Goal: Information Seeking & Learning: Learn about a topic

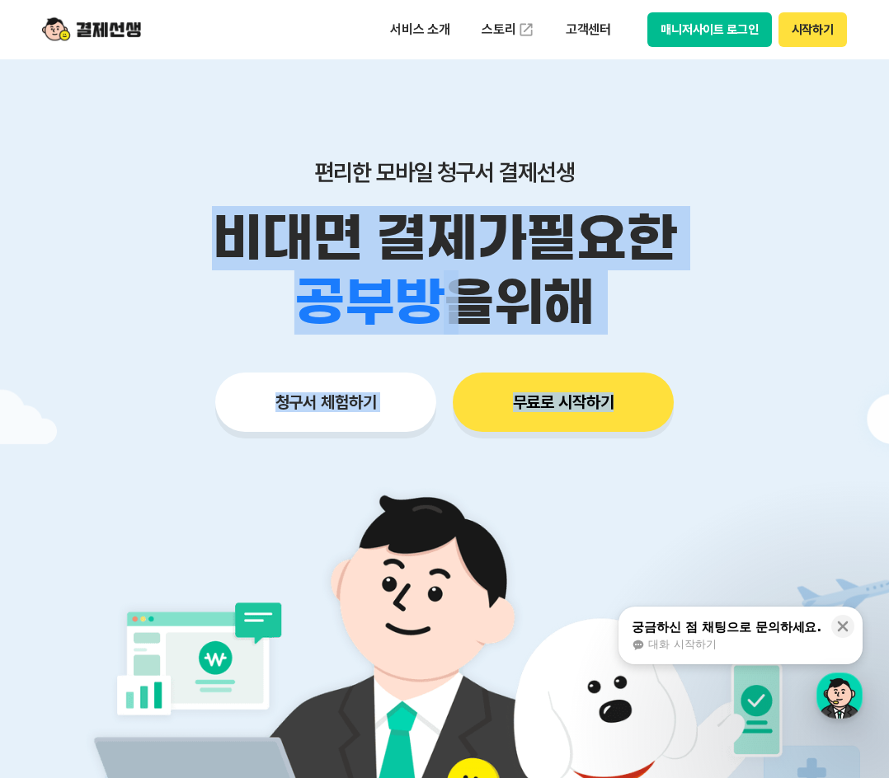
drag, startPoint x: 227, startPoint y: 229, endPoint x: 829, endPoint y: 360, distance: 616.0
click at [830, 360] on div "편리한 모바일 청구서 결제선생 비대면 결제가 필요한 학원 공부방 호텔 쇼핑몰 병원 배달 보험사 항공사 골프장 을 위해 청구서 체험하기 무료로 …" at bounding box center [444, 262] width 844 height 407
click at [680, 330] on div "학원 공부방 호텔 쇼핑몰 병원 배달 보험사 항공사 골프장 을 위해" at bounding box center [444, 302] width 844 height 64
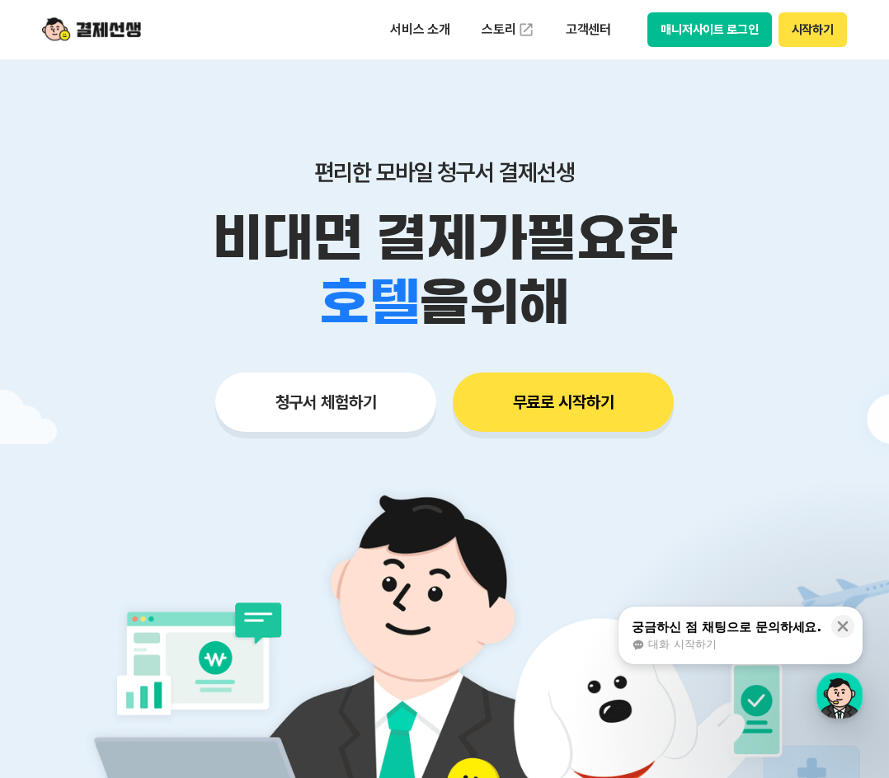
drag, startPoint x: 294, startPoint y: 256, endPoint x: 130, endPoint y: 218, distance: 167.8
click at [130, 218] on div "비대면 결제가 필요한 학원 공부방 호텔 쇼핑몰 병원 배달 보험사 항공사 골프장 을 위해" at bounding box center [444, 270] width 844 height 129
click at [440, 253] on p "비대면 결제가 필요한" at bounding box center [444, 238] width 844 height 64
drag, startPoint x: 571, startPoint y: 303, endPoint x: 223, endPoint y: 228, distance: 356.6
click at [198, 247] on div "비대면 결제가 필요한 학원 공부방 호텔 쇼핑몰 병원 배달 보험사 항공사 골프장 을 위해" at bounding box center [444, 270] width 844 height 129
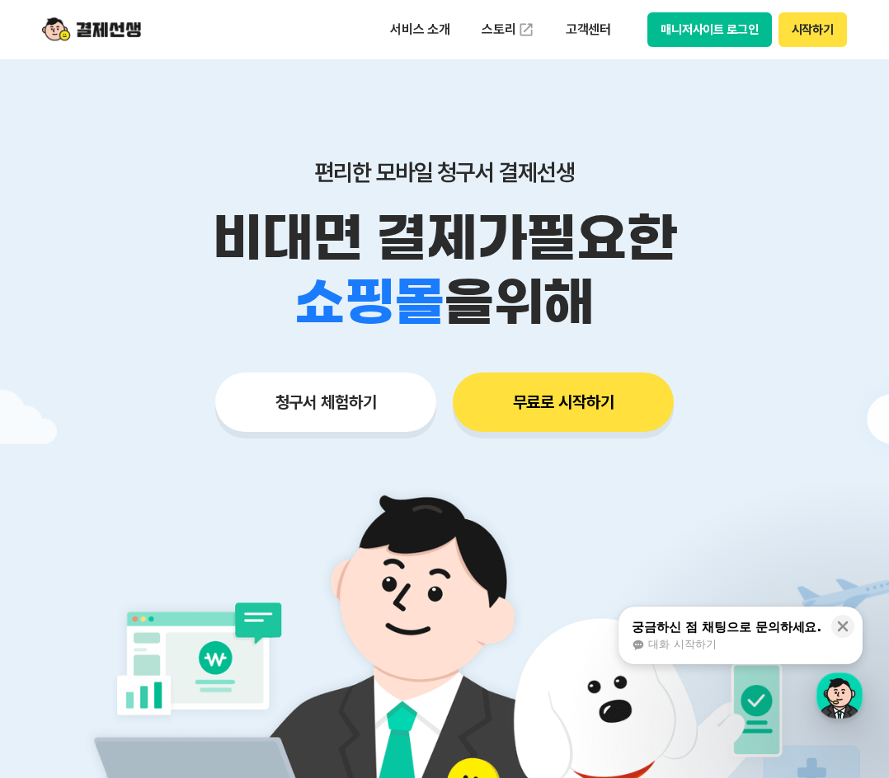
click at [621, 289] on div "학원 공부방 호텔 쇼핑몰 병원 배달 보험사 항공사 골프장 을 위해" at bounding box center [444, 302] width 844 height 64
drag, startPoint x: 632, startPoint y: 298, endPoint x: 371, endPoint y: 218, distance: 273.3
click at [218, 224] on div "비대면 결제가 필요한 학원 공부방 호텔 쇼핑몰 병원 배달 보험사 항공사 골프장 을 위해" at bounding box center [444, 270] width 844 height 129
click at [505, 222] on p "비대면 결제가 필요한" at bounding box center [444, 238] width 844 height 64
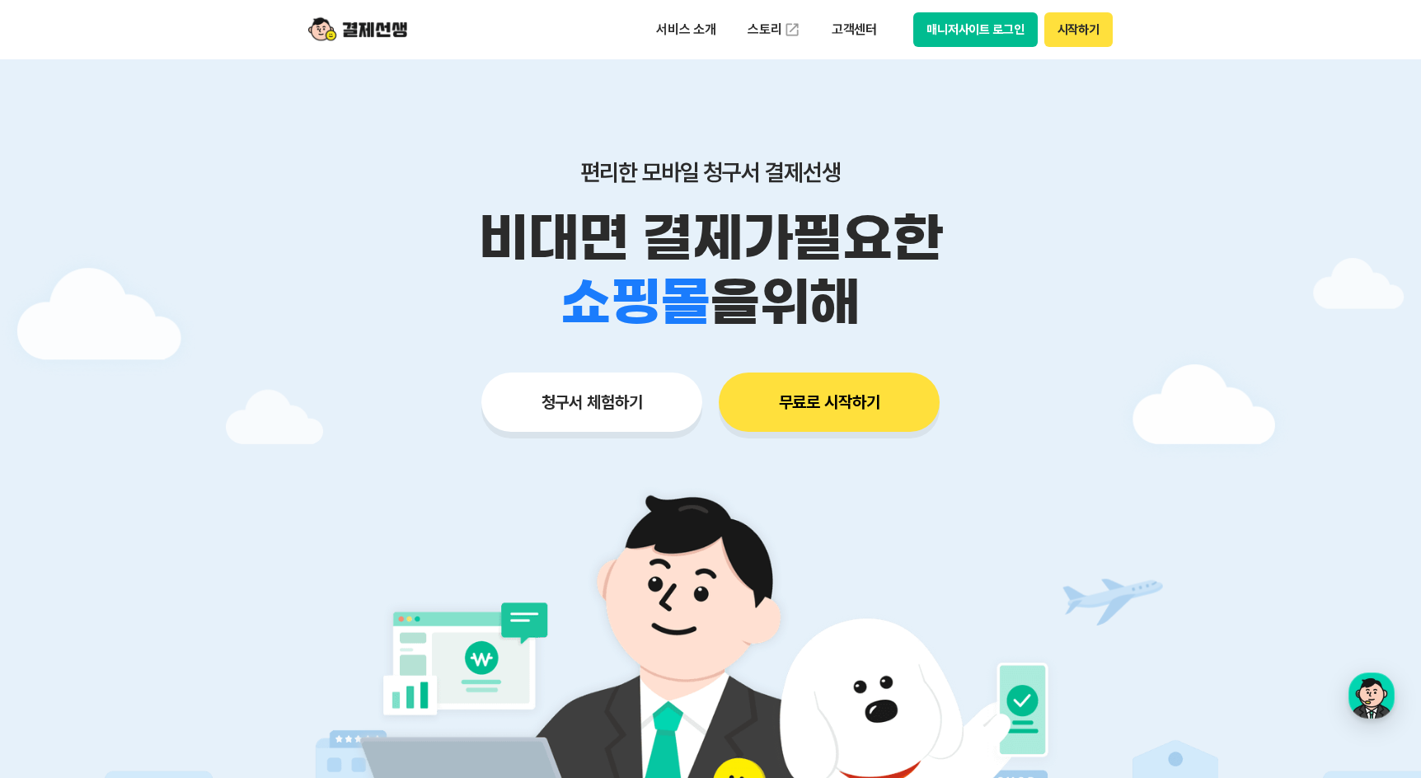
drag, startPoint x: 901, startPoint y: 294, endPoint x: 507, endPoint y: 225, distance: 400.0
click at [507, 225] on div "비대면 결제가 필요한 학원 공부방 호텔 쇼핑몰 병원 배달 보험사 항공사 골프장 을 위해" at bounding box center [711, 270] width 844 height 129
click at [733, 271] on span "을 위해" at bounding box center [785, 302] width 150 height 64
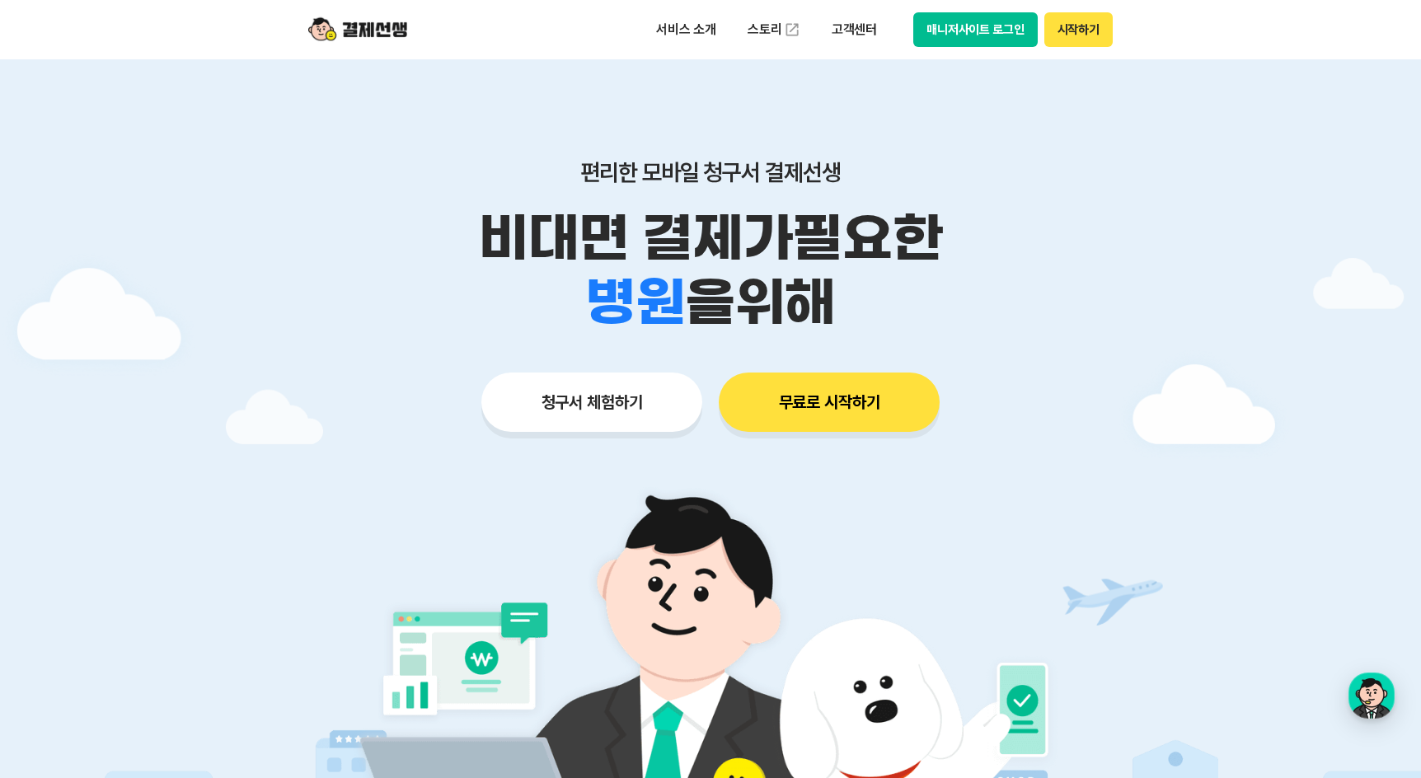
drag, startPoint x: 921, startPoint y: 297, endPoint x: 451, endPoint y: 228, distance: 475.0
click at [452, 228] on div "비대면 결제가 필요한 학원 공부방 호텔 쇼핑몰 병원 배달 보험사 항공사 골프장 을 위해" at bounding box center [711, 270] width 844 height 129
click at [451, 228] on p "비대면 결제가 필요한" at bounding box center [711, 238] width 844 height 64
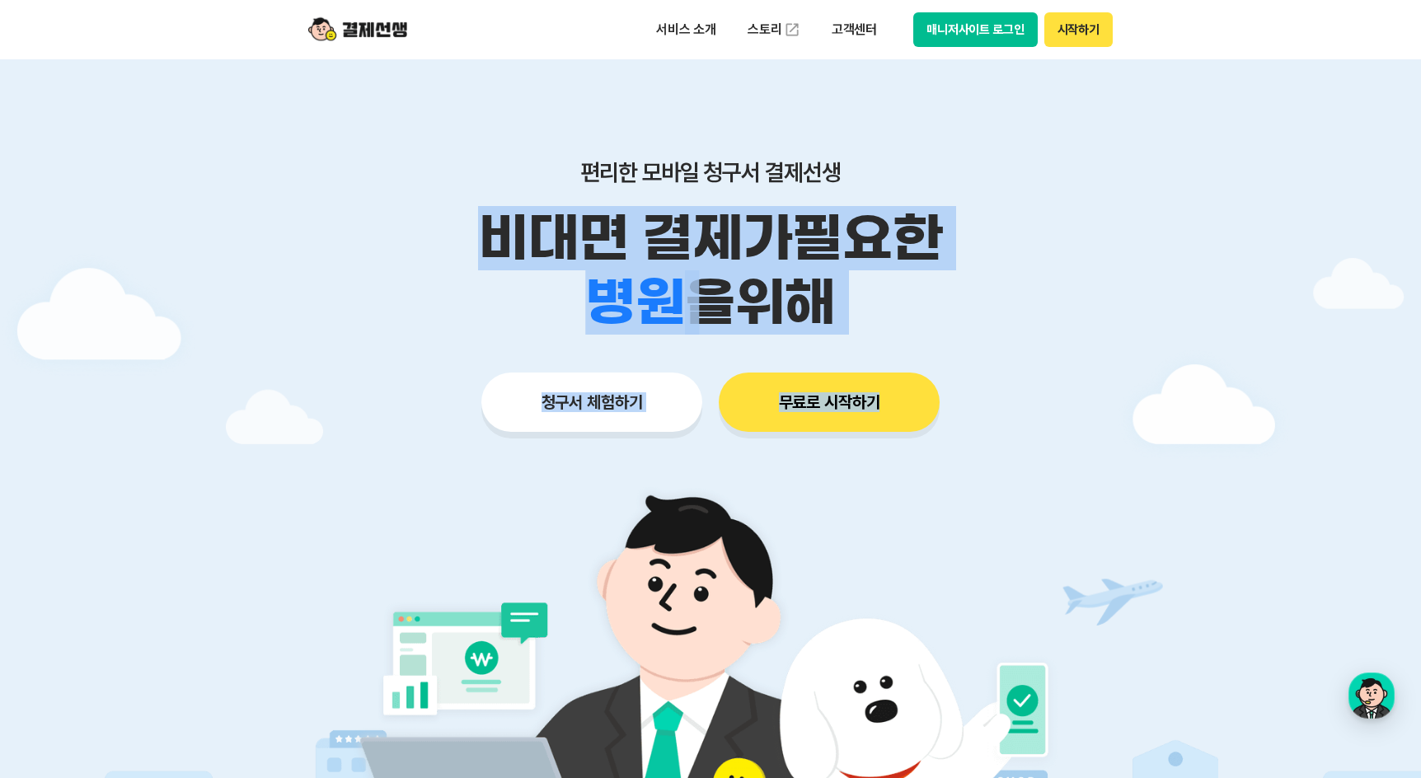
drag, startPoint x: 411, startPoint y: 213, endPoint x: 1044, endPoint y: 342, distance: 645.5
click at [888, 342] on div "편리한 모바일 청구서 결제선생 비대면 결제가 필요한 학원 공부방 호텔 쇼핑몰 병원 배달 보험사 항공사 골프장 을 위해 청구서 체험하기 무료로 …" at bounding box center [711, 262] width 844 height 407
click at [789, 276] on span "을 위해" at bounding box center [760, 302] width 150 height 64
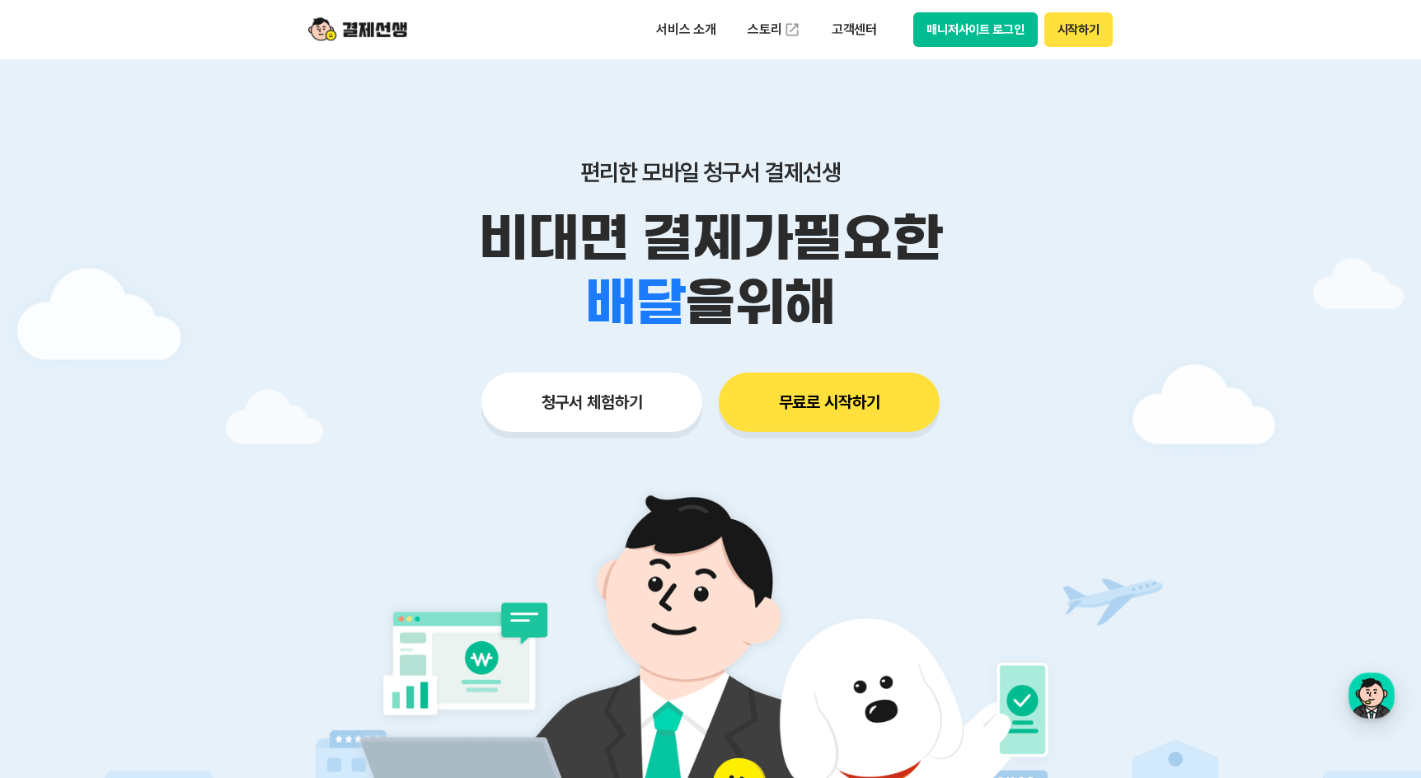
drag, startPoint x: 861, startPoint y: 294, endPoint x: 464, endPoint y: 221, distance: 403.3
click at [464, 221] on div "비대면 결제가 필요한 학원 공부방 호텔 쇼핑몰 병원 배달 보험사 항공사 골프장 을 위해" at bounding box center [711, 270] width 844 height 129
click at [464, 221] on p "비대면 결제가 필요한" at bounding box center [711, 238] width 844 height 64
drag, startPoint x: 456, startPoint y: 214, endPoint x: 894, endPoint y: 289, distance: 444.3
click at [888, 289] on div "비대면 결제가 필요한 학원 공부방 호텔 쇼핑몰 병원 배달 보험사 항공사 골프장 을 위해" at bounding box center [711, 270] width 844 height 129
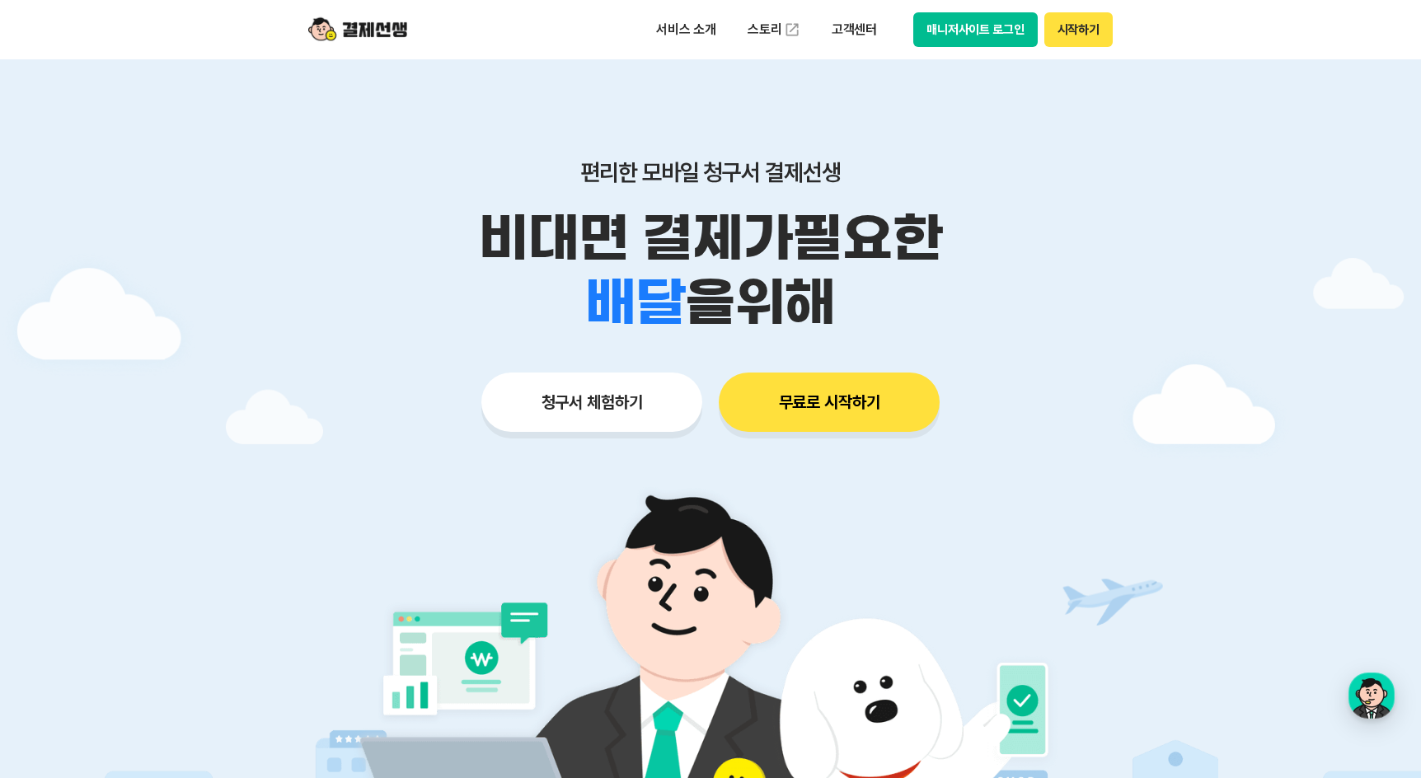
click at [888, 289] on div "학원 공부방 호텔 쇼핑몰 병원 배달 보험사 항공사 골프장 을 위해" at bounding box center [711, 302] width 844 height 64
drag, startPoint x: 907, startPoint y: 289, endPoint x: 430, endPoint y: 222, distance: 482.1
click at [430, 222] on div "비대면 결제가 필요한 학원 공부방 호텔 쇼핑몰 병원 배달 보험사 항공사 골프장 을 위해" at bounding box center [711, 270] width 844 height 129
click at [430, 222] on p "비대면 결제가 필요한" at bounding box center [711, 238] width 844 height 64
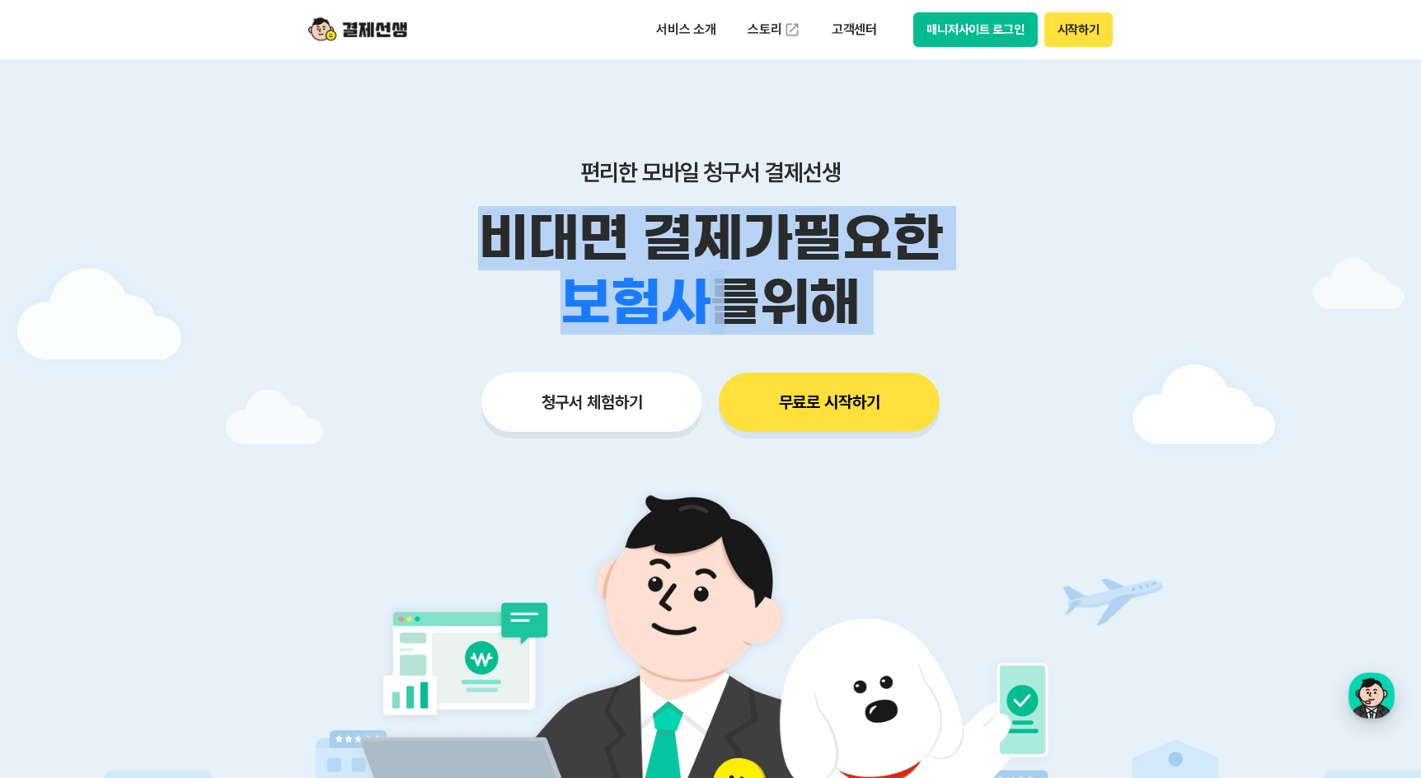
drag, startPoint x: 430, startPoint y: 222, endPoint x: 953, endPoint y: 306, distance: 530.3
click at [888, 306] on div "비대면 결제가 필요한 학원 공부방 호텔 쇼핑몰 병원 배달 보험사 항공사 골프장 를 위해" at bounding box center [711, 270] width 844 height 129
click at [794, 286] on span "를 위해" at bounding box center [785, 302] width 150 height 64
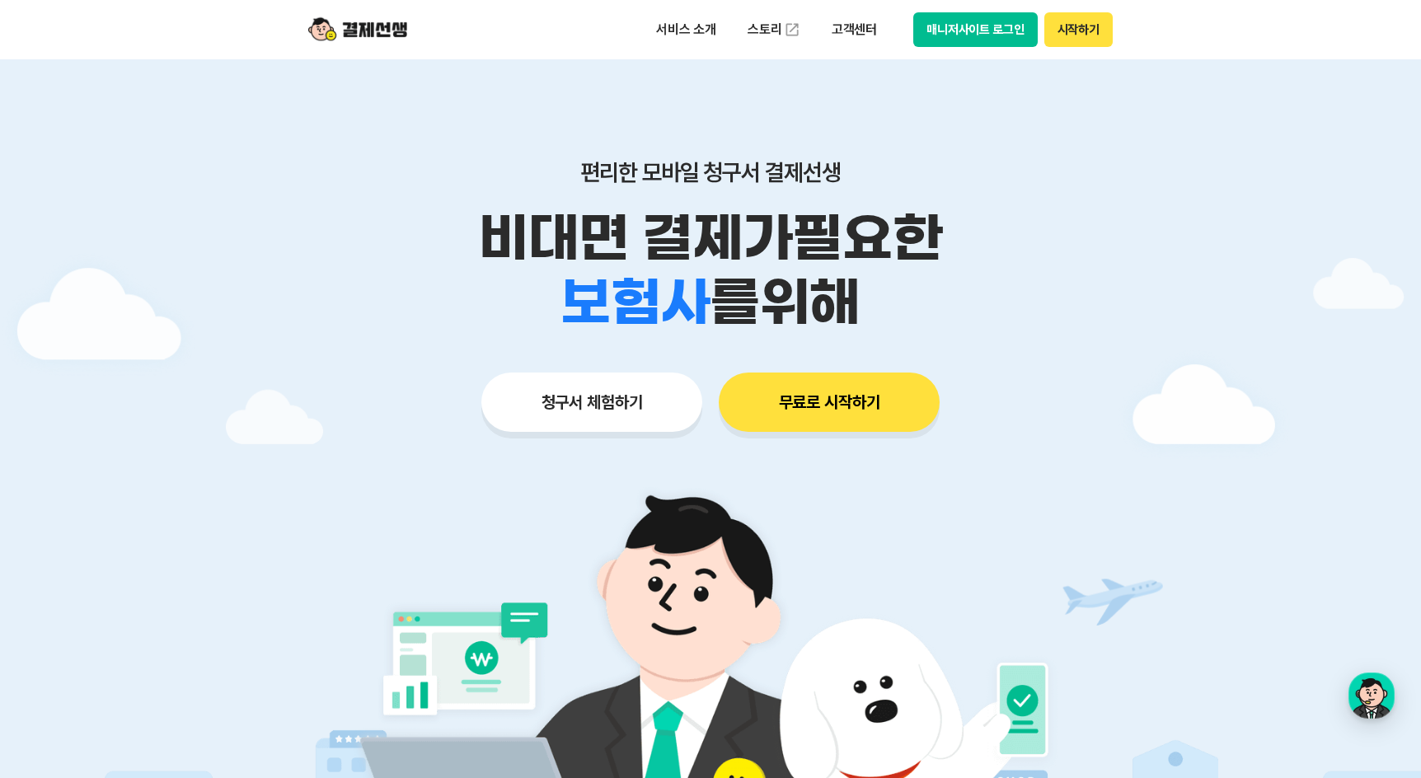
drag, startPoint x: 885, startPoint y: 300, endPoint x: 419, endPoint y: 220, distance: 472.6
click at [419, 220] on div "비대면 결제가 필요한 학원 공부방 호텔 쇼핑몰 병원 배달 보험사 항공사 골프장 를 위해" at bounding box center [711, 270] width 844 height 129
click at [419, 220] on p "비대면 결제가 필요한" at bounding box center [711, 238] width 844 height 64
click at [377, 22] on img at bounding box center [357, 29] width 99 height 31
click at [699, 22] on p "서비스 소개" at bounding box center [686, 30] width 83 height 30
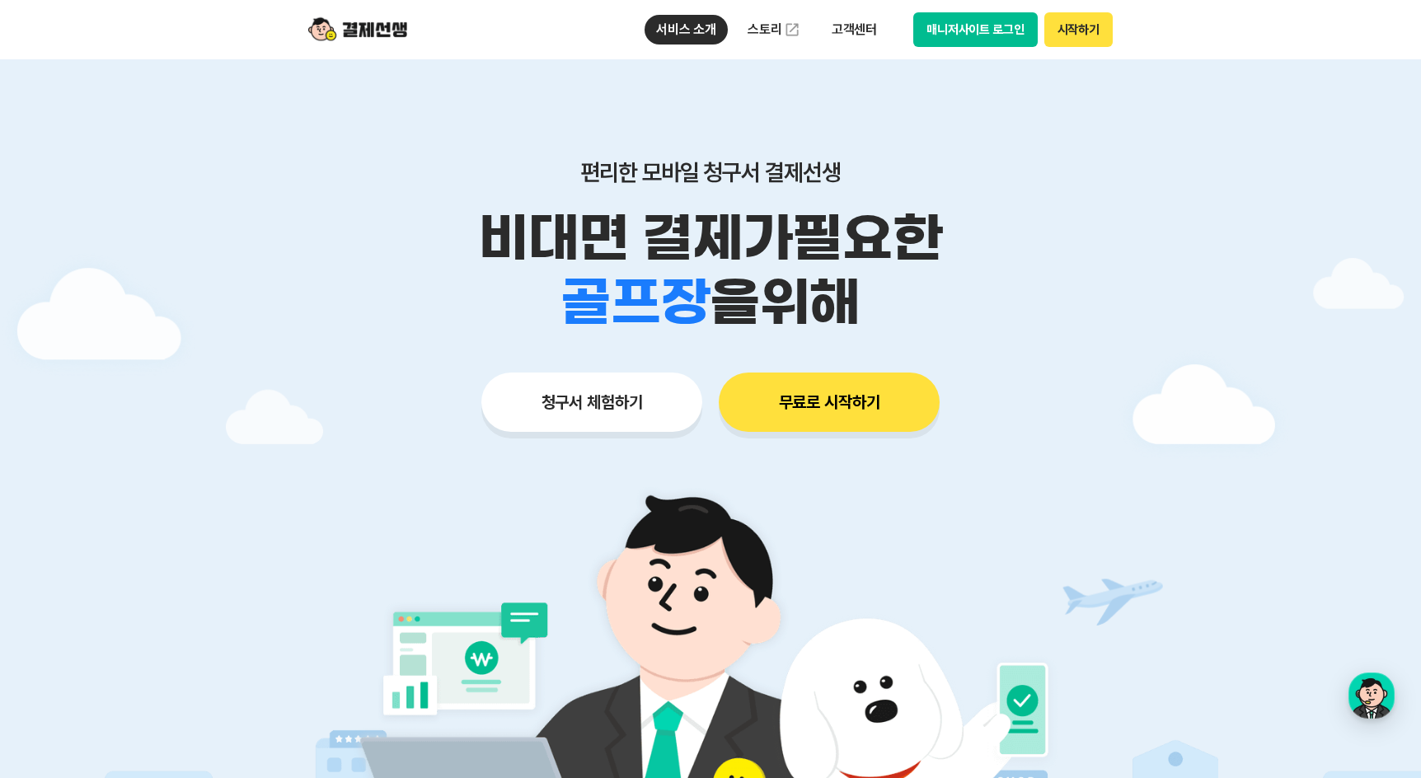
click at [422, 173] on p "편리한 모바일 청구서 결제선생" at bounding box center [711, 172] width 844 height 28
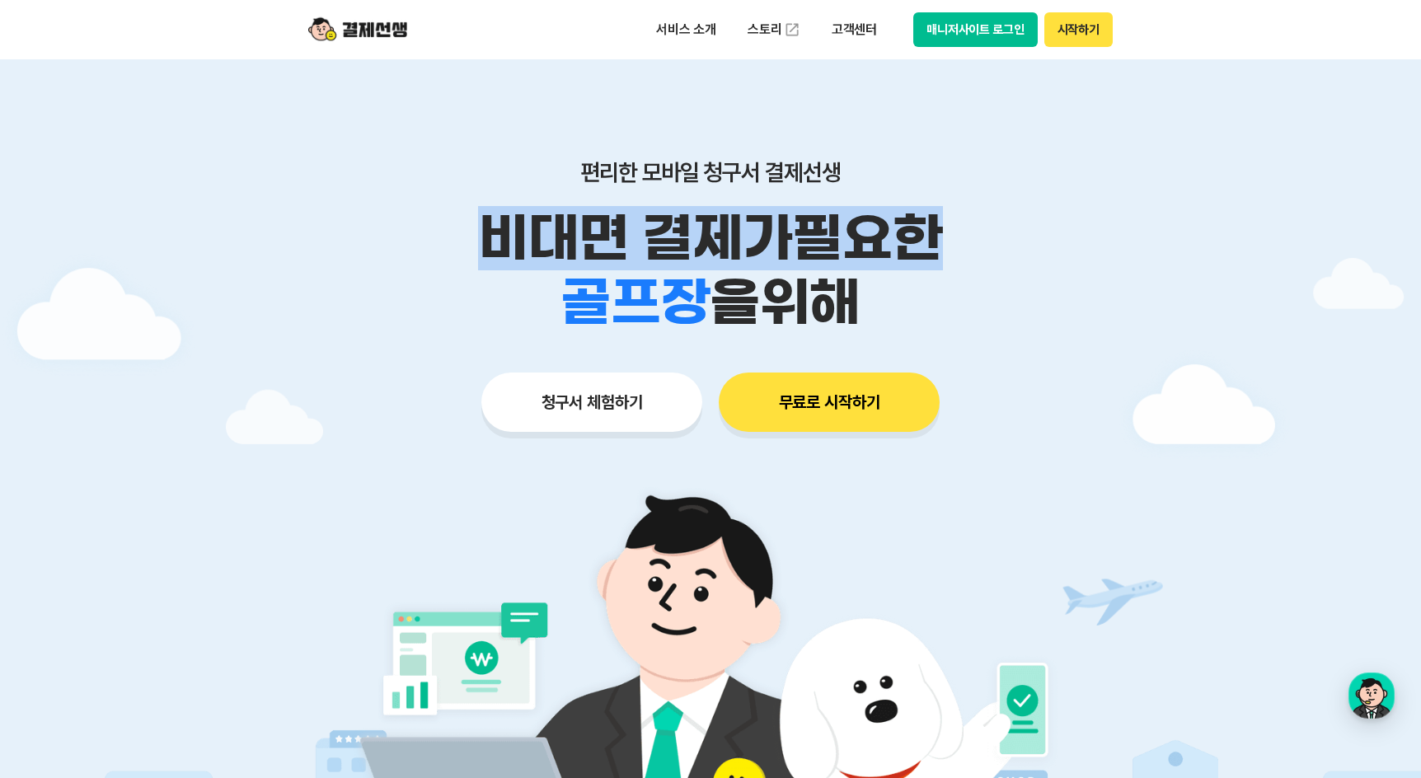
drag, startPoint x: 370, startPoint y: 208, endPoint x: 984, endPoint y: 235, distance: 614.8
click at [888, 235] on p "비대면 결제가 필요한" at bounding box center [711, 238] width 844 height 64
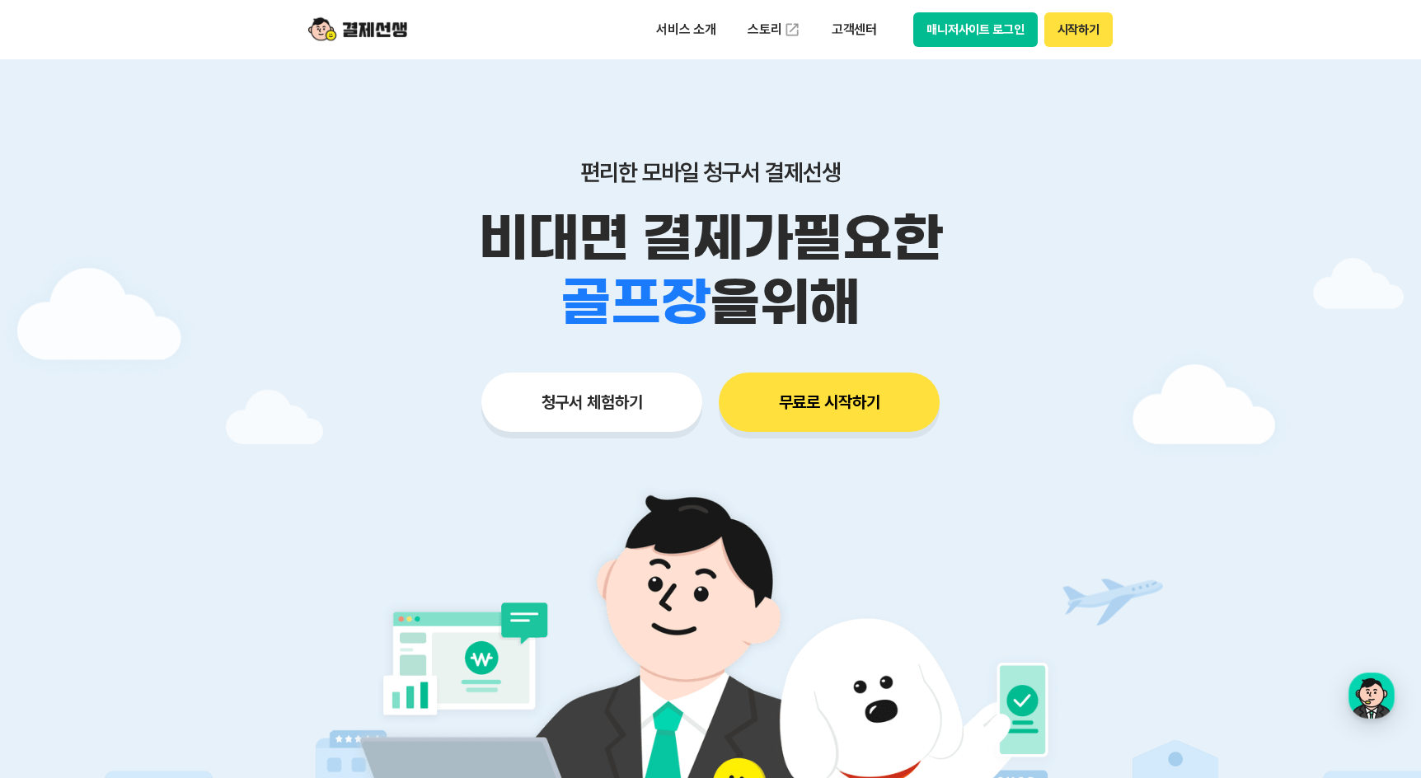
drag, startPoint x: 982, startPoint y: 295, endPoint x: 864, endPoint y: 306, distance: 118.4
click at [888, 295] on div "학원 공부방 호텔 쇼핑몰 병원 배달 보험사 항공사 골프장 을 위해" at bounding box center [711, 302] width 844 height 64
drag, startPoint x: 864, startPoint y: 306, endPoint x: 346, endPoint y: 205, distance: 527.5
click at [346, 205] on div "편리한 모바일 청구서 결제선생 비대면 결제가 필요한 학원 공부방 호텔 쇼핑몰 병원 배달 보험사 항공사 골프장 을 위해" at bounding box center [711, 246] width 844 height 176
click at [888, 230] on p "비대면 결제가 필요한" at bounding box center [711, 238] width 844 height 64
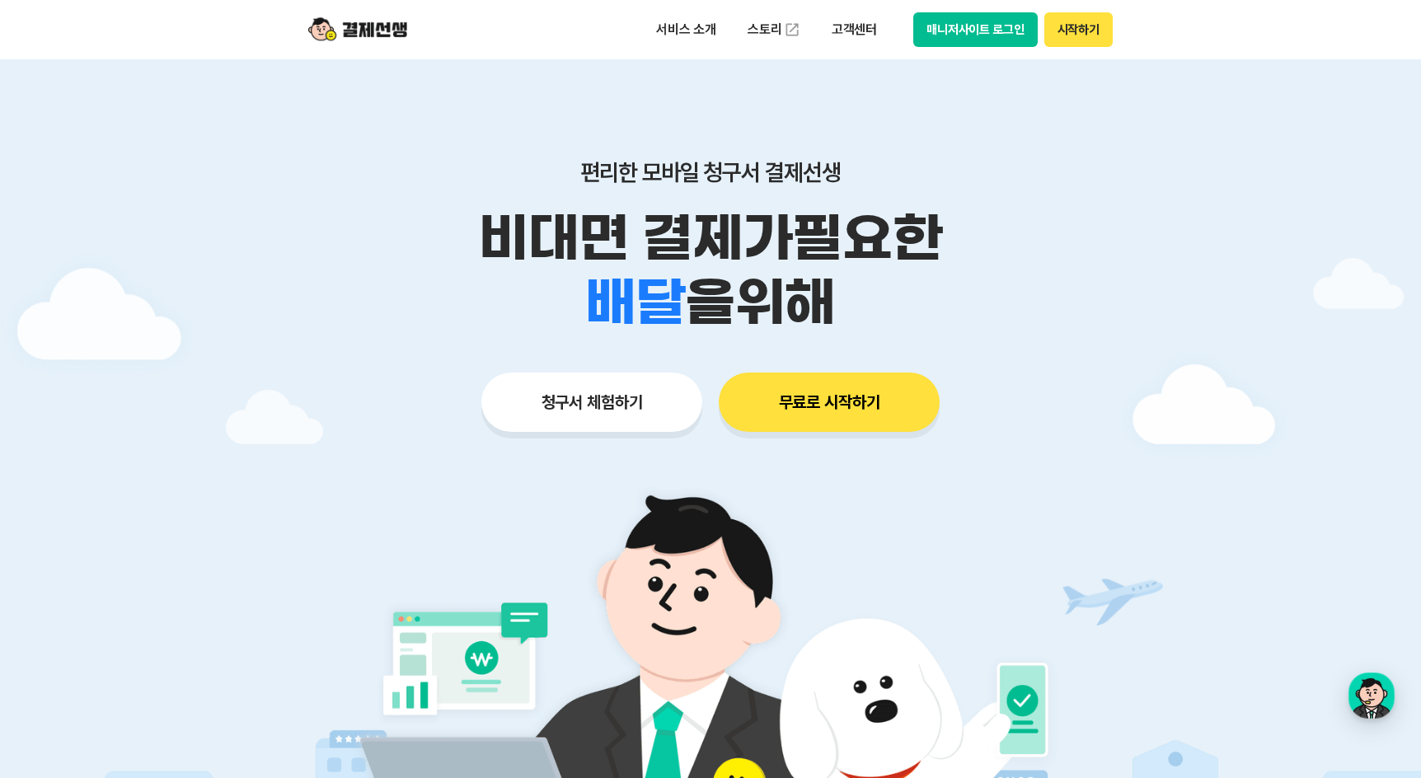
drag, startPoint x: 878, startPoint y: 314, endPoint x: 359, endPoint y: 218, distance: 527.3
click at [360, 219] on div "비대면 결제가 필요한 학원 공부방 호텔 쇼핑몰 병원 배달 보험사 항공사 골프장 을 위해" at bounding box center [711, 270] width 844 height 129
click at [888, 194] on div "편리한 모바일 청구서 결제선생 비대면 결제가 필요한 학원 공부방 호텔 쇼핑몰 병원 배달 보험사 항공사 골프장 을 위해" at bounding box center [711, 246] width 844 height 176
drag, startPoint x: 898, startPoint y: 309, endPoint x: 352, endPoint y: 236, distance: 550.7
click at [378, 241] on div "비대면 결제가 필요한 학원 공부방 호텔 쇼핑몰 병원 배달 보험사 항공사 골프장 을 위해" at bounding box center [711, 270] width 844 height 129
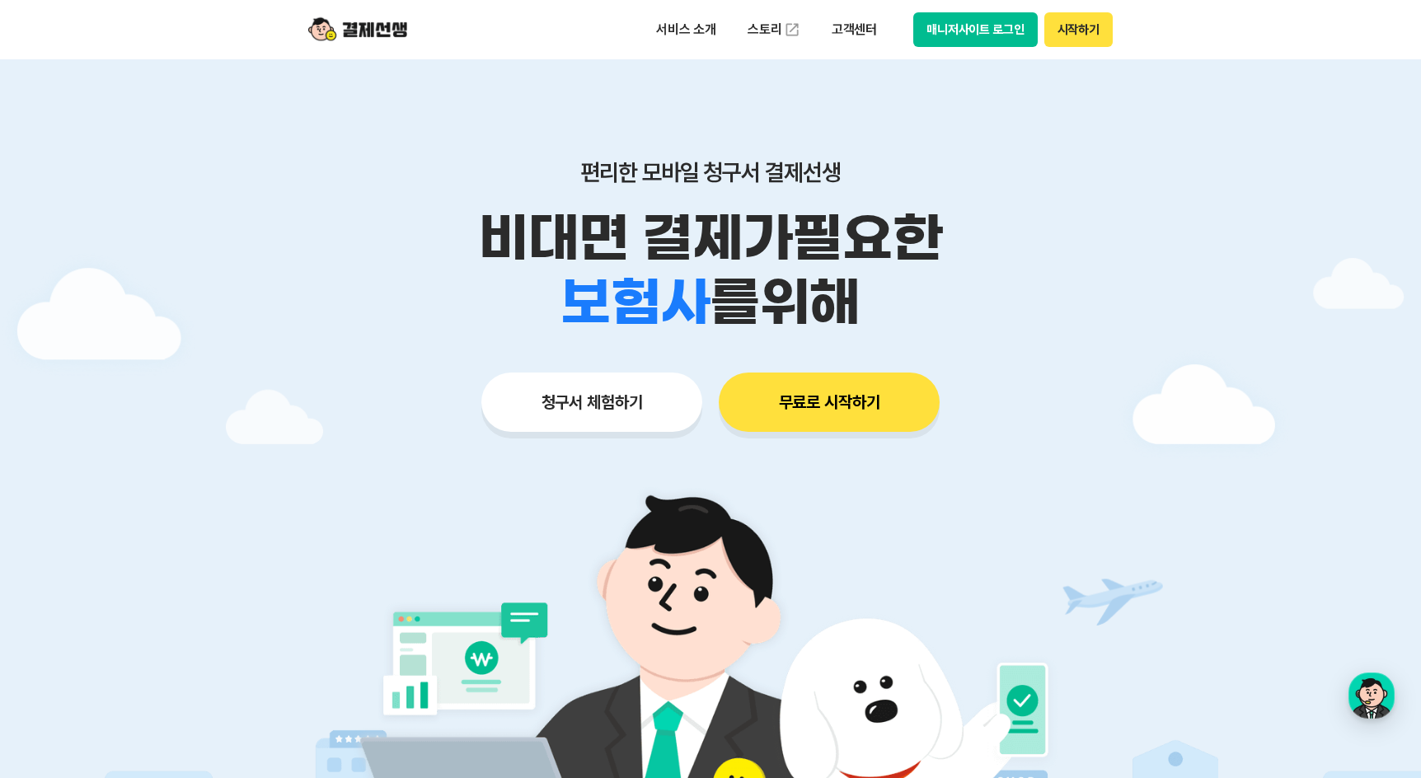
click at [352, 236] on p "비대면 결제가 필요한" at bounding box center [711, 238] width 844 height 64
